Goal: Task Accomplishment & Management: Manage account settings

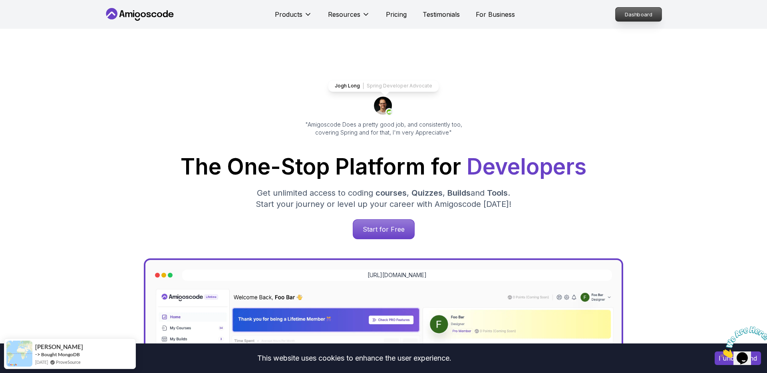
click at [630, 13] on p "Dashboard" at bounding box center [638, 15] width 46 height 14
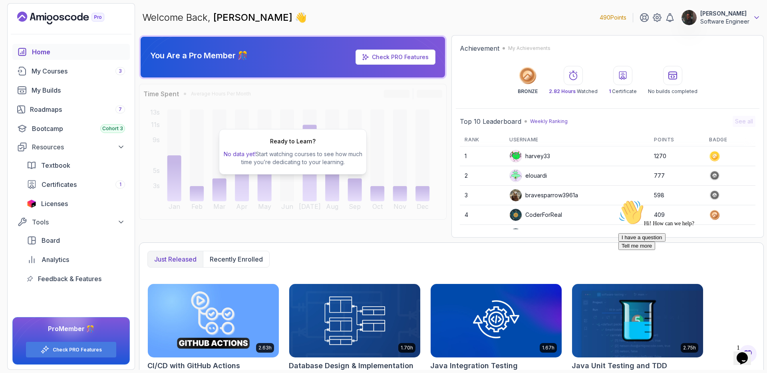
click at [755, 17] on icon at bounding box center [756, 18] width 4 height 2
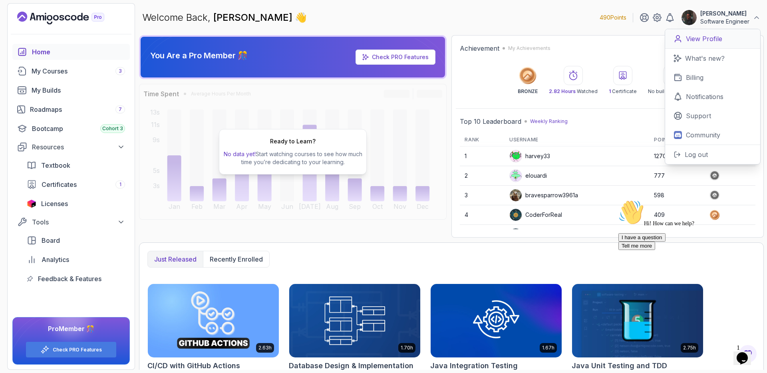
click at [701, 44] on link "View Profile" at bounding box center [712, 39] width 95 height 20
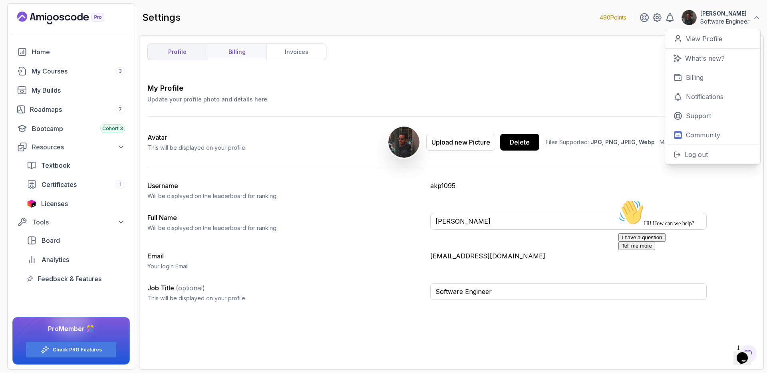
click at [259, 51] on link "billing" at bounding box center [236, 52] width 59 height 16
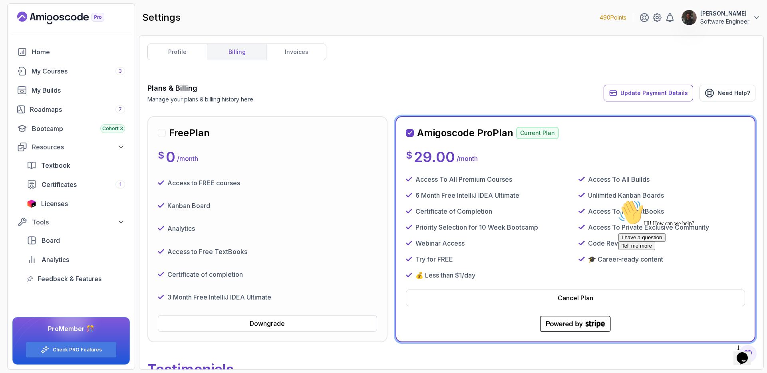
scroll to position [52, 0]
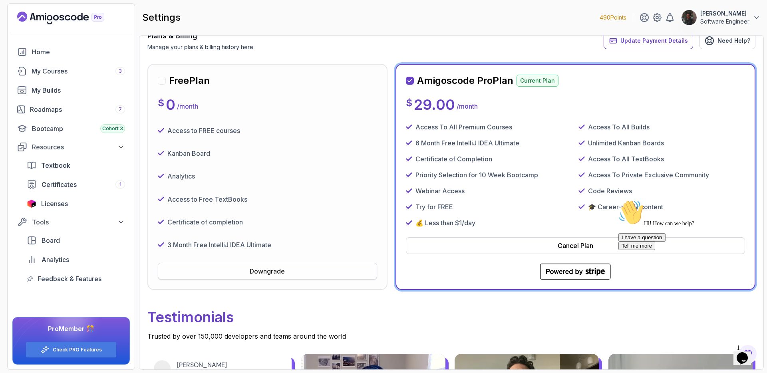
click at [311, 269] on button "Downgrade" at bounding box center [267, 271] width 219 height 17
